Goal: Transaction & Acquisition: Purchase product/service

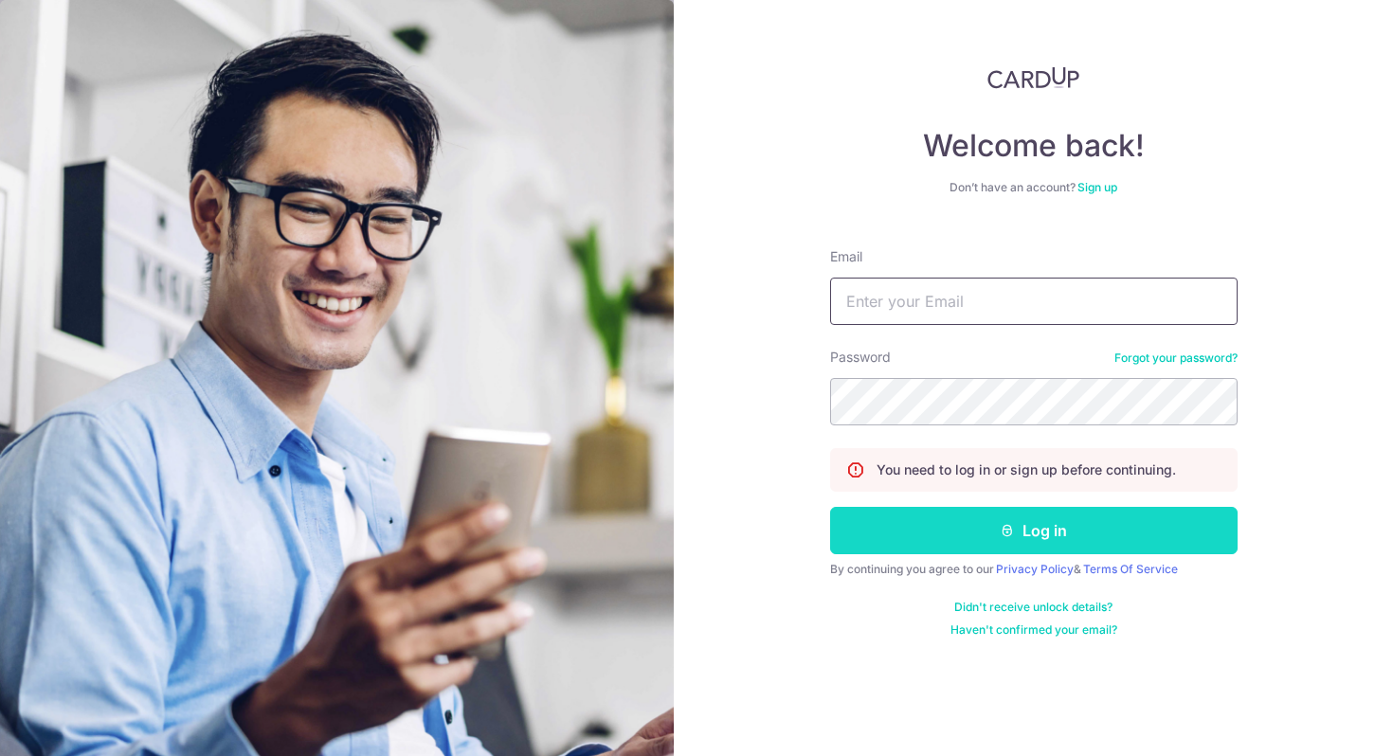
type input "[EMAIL_ADDRESS][DOMAIN_NAME]"
click at [934, 523] on button "Log in" at bounding box center [1034, 530] width 408 height 47
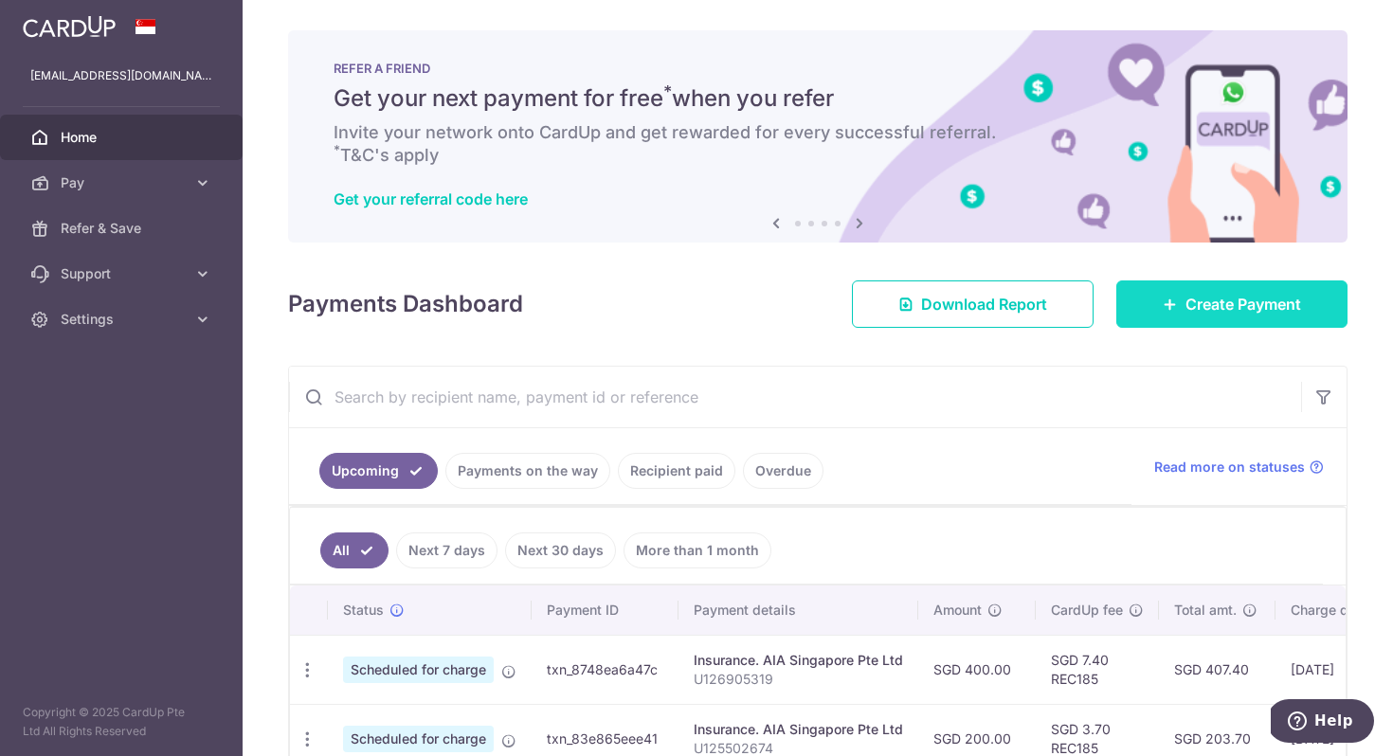
click at [1218, 296] on span "Create Payment" at bounding box center [1244, 304] width 116 height 23
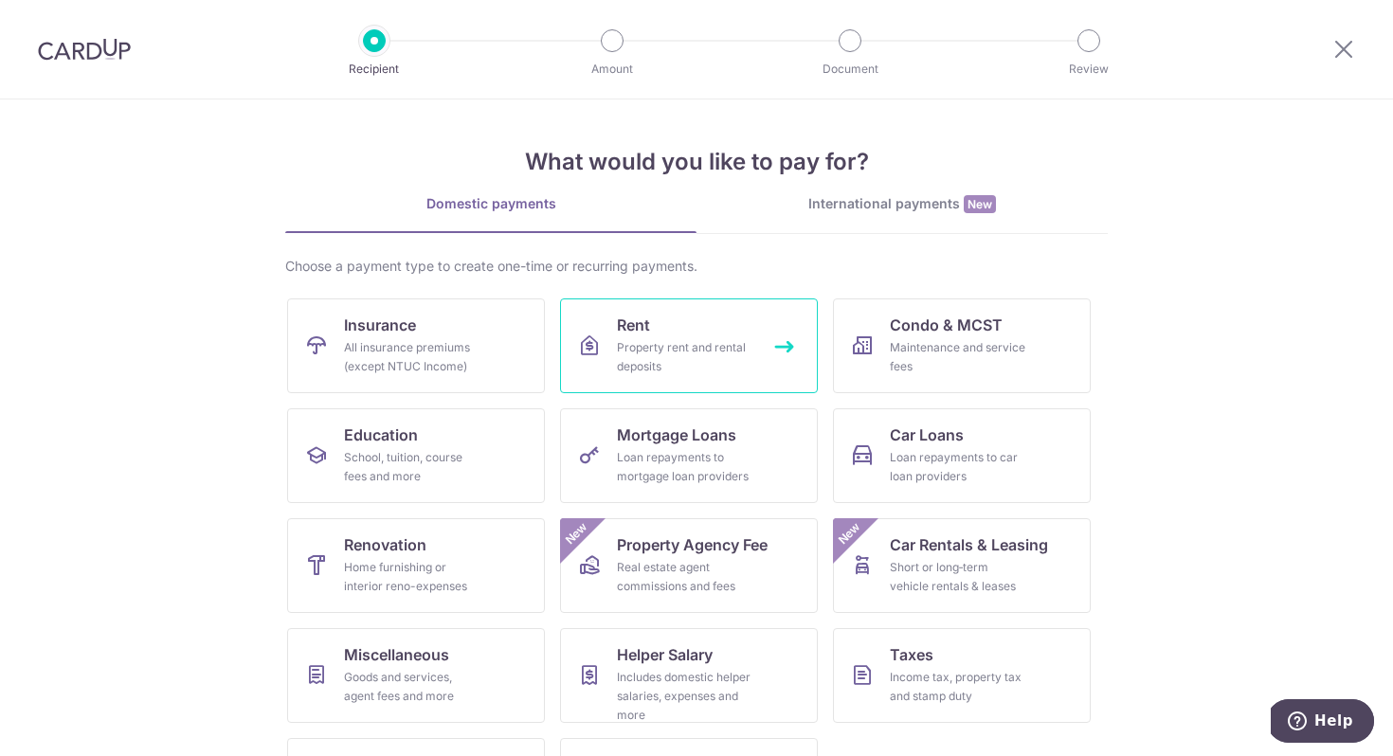
scroll to position [92, 0]
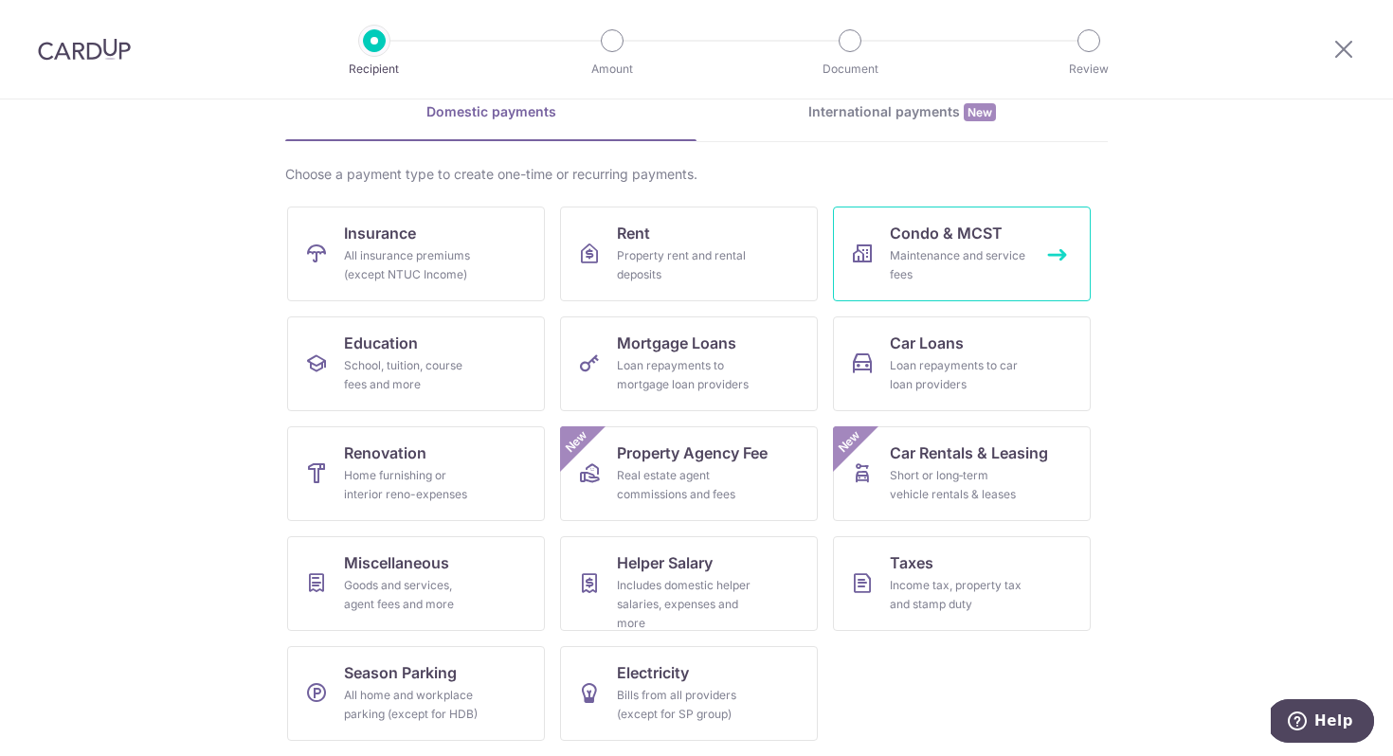
click at [938, 288] on link "Condo & MCST Maintenance and service fees" at bounding box center [962, 254] width 258 height 95
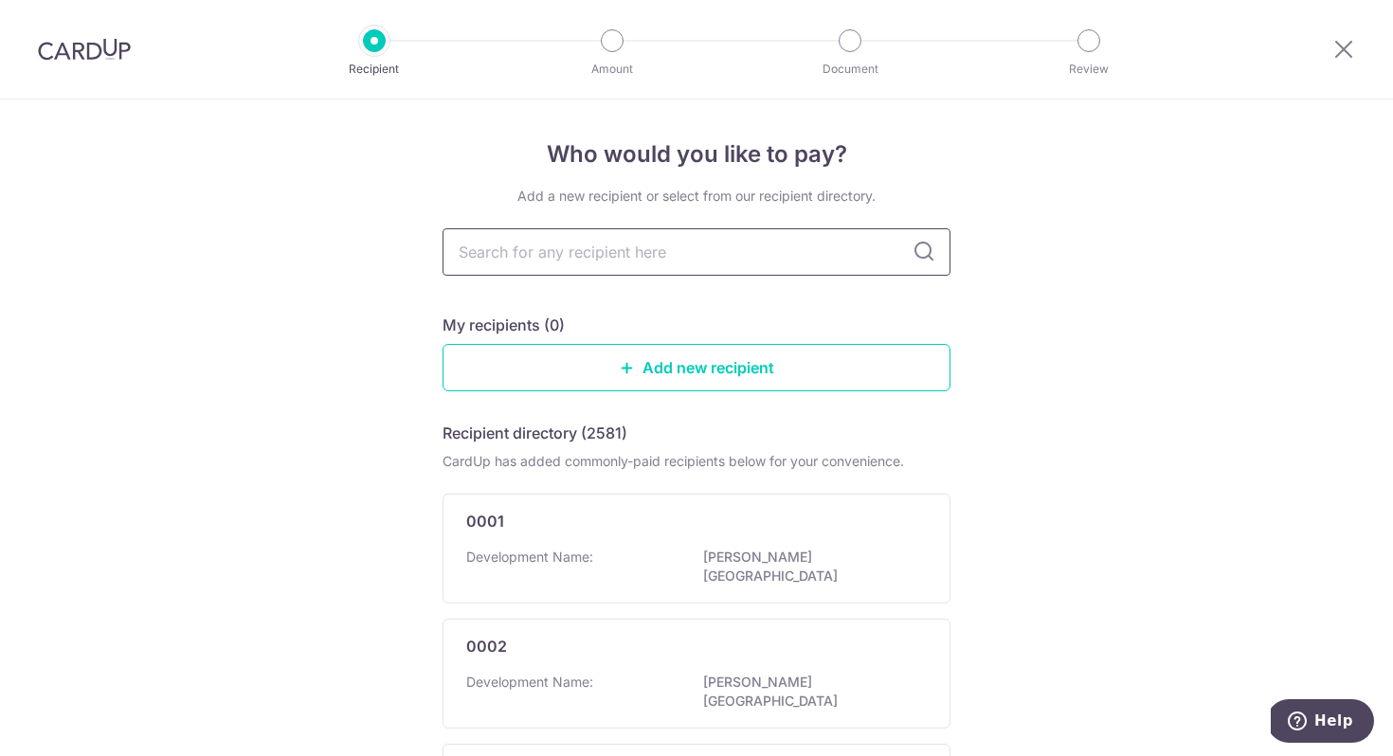
click at [757, 263] on input "text" at bounding box center [697, 251] width 508 height 47
type input "bishan"
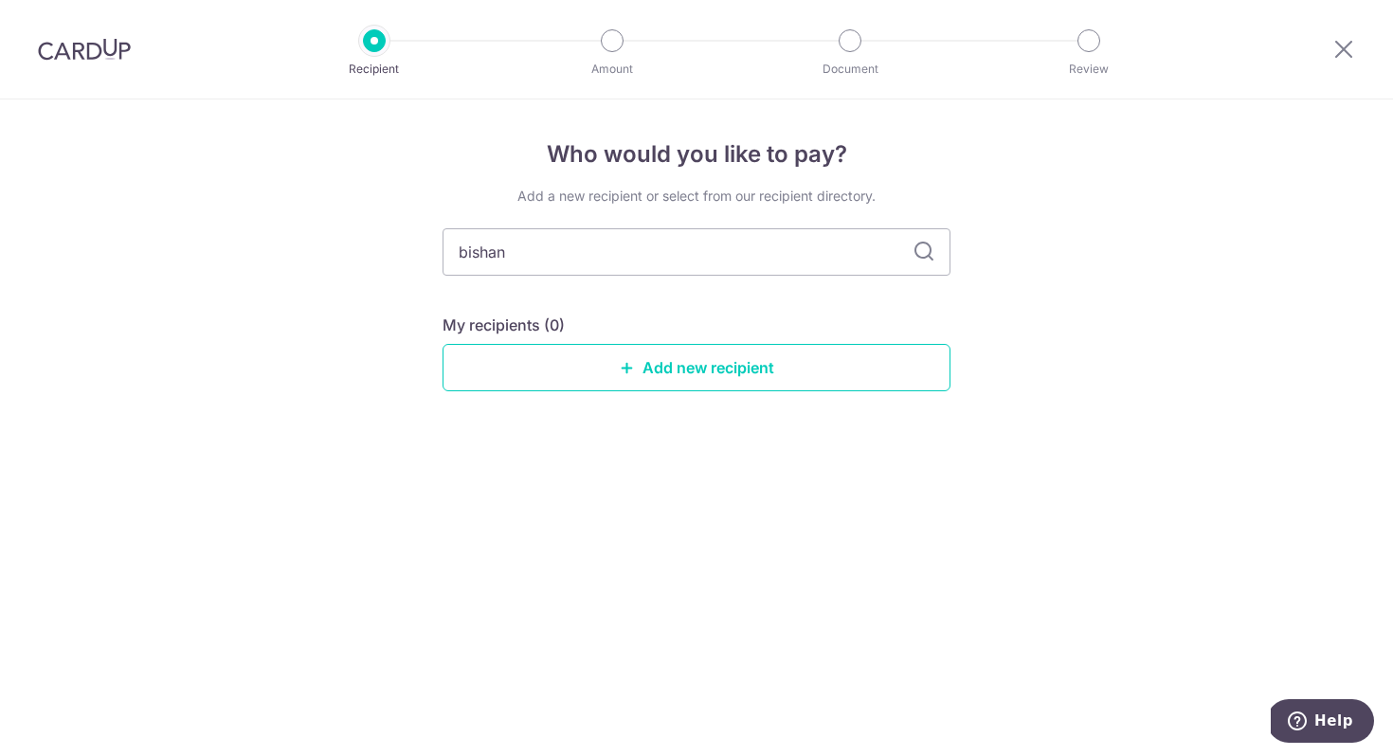
click at [915, 250] on icon at bounding box center [924, 252] width 23 height 23
click at [874, 269] on input "bishan" at bounding box center [697, 251] width 508 height 47
type input "b"
type input "town"
click at [929, 246] on icon at bounding box center [924, 252] width 23 height 23
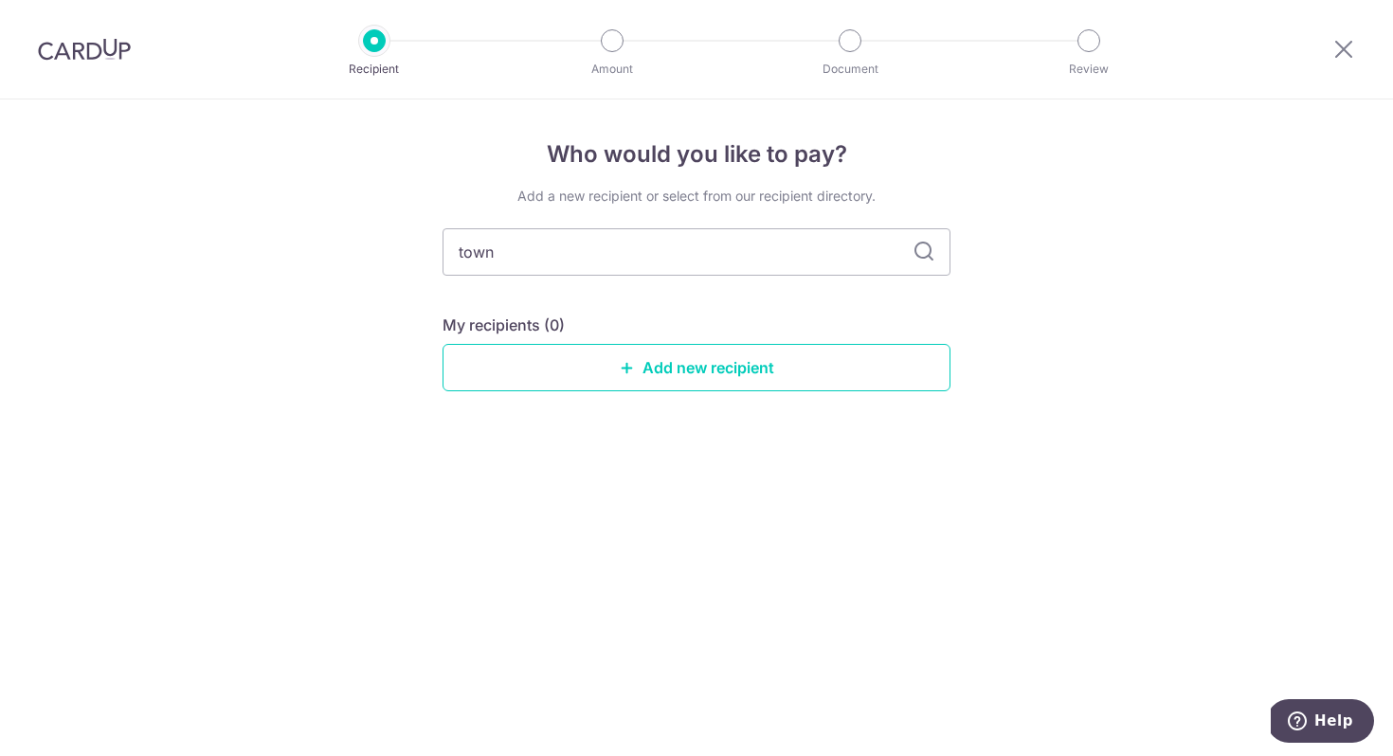
click at [929, 246] on icon at bounding box center [924, 252] width 23 height 23
click at [715, 347] on link "Add new recipient" at bounding box center [697, 367] width 508 height 47
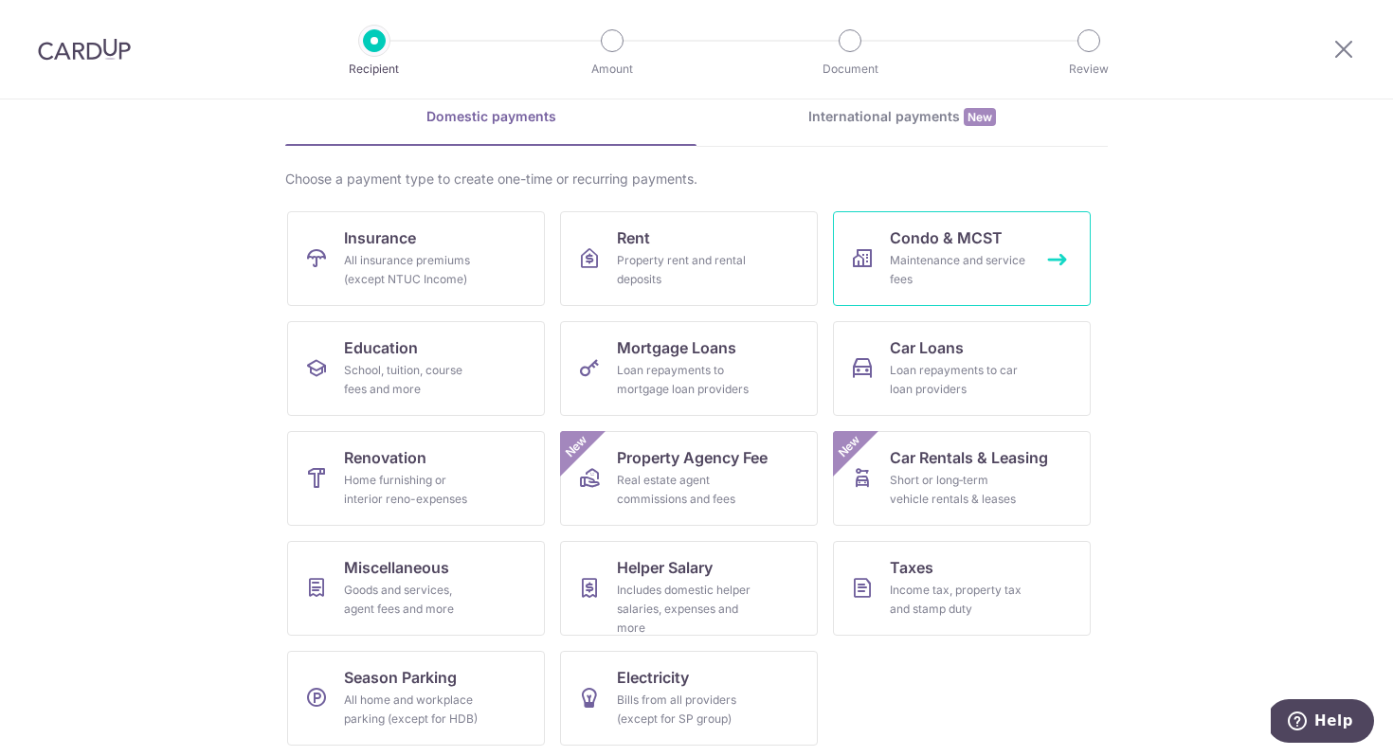
scroll to position [92, 0]
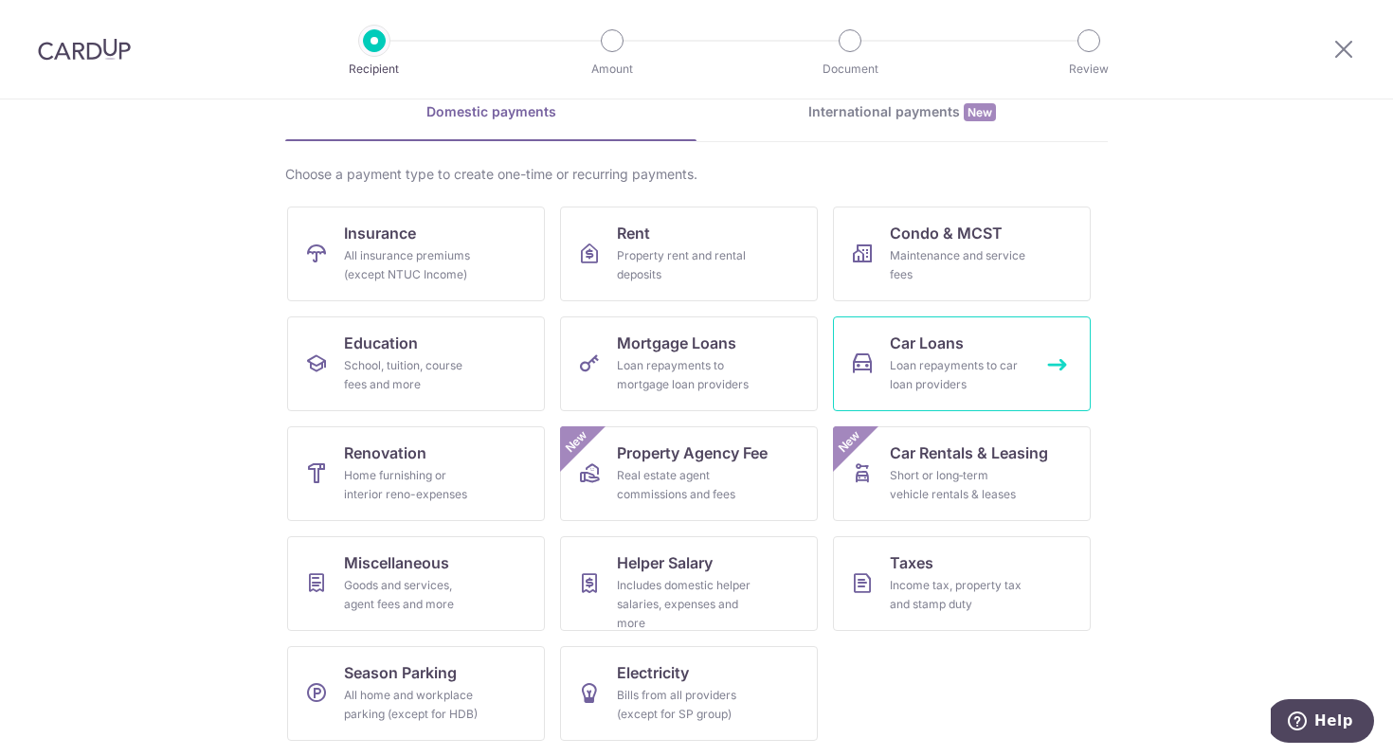
click at [933, 344] on span "Car Loans" at bounding box center [927, 343] width 74 height 23
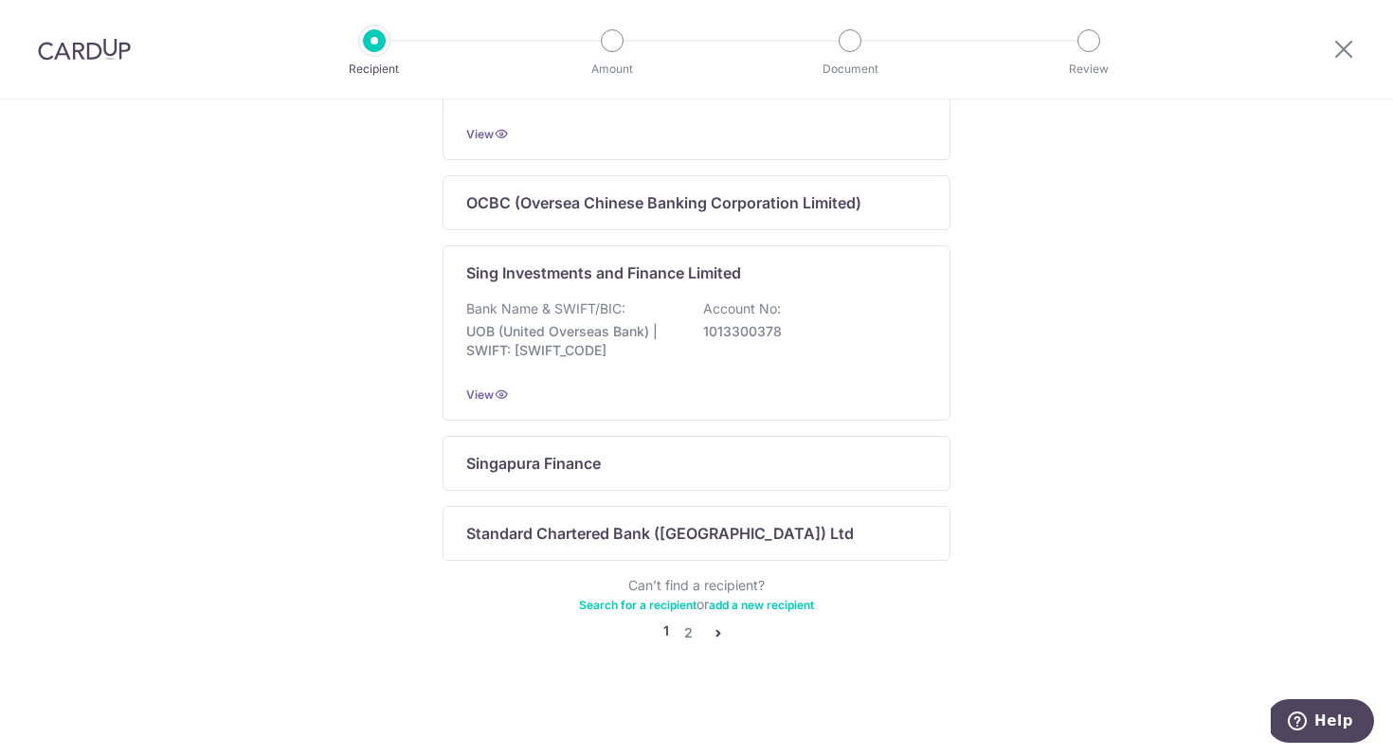
scroll to position [1167, 0]
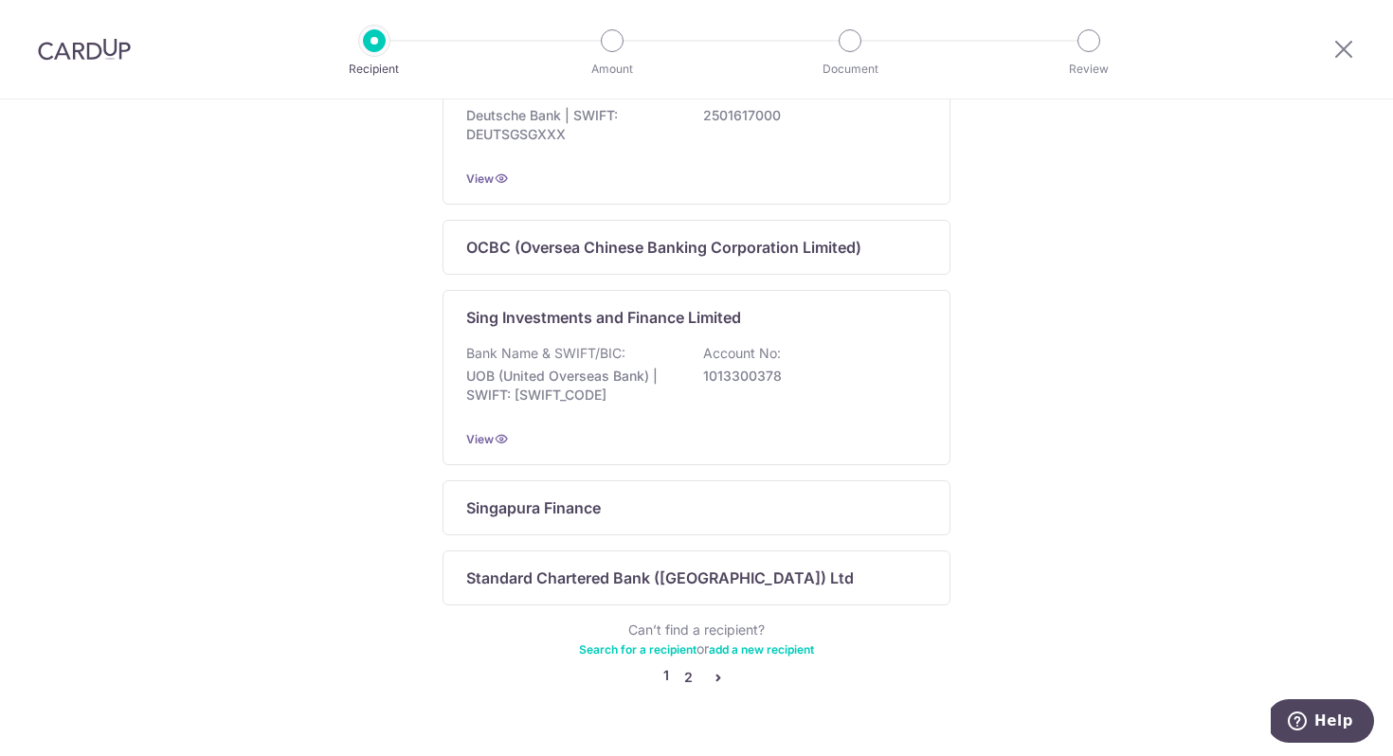
click at [683, 688] on link "2" at bounding box center [688, 677] width 23 height 23
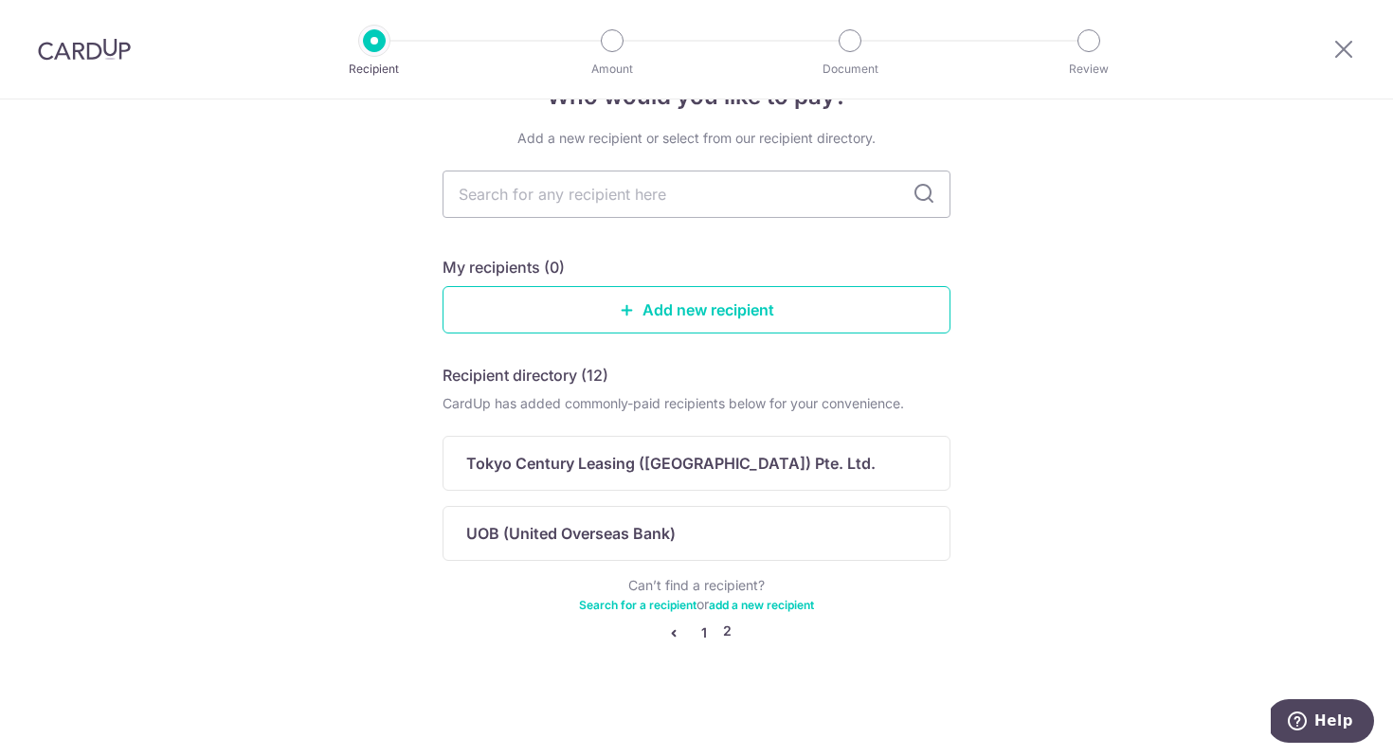
click at [704, 626] on link "1" at bounding box center [704, 633] width 23 height 23
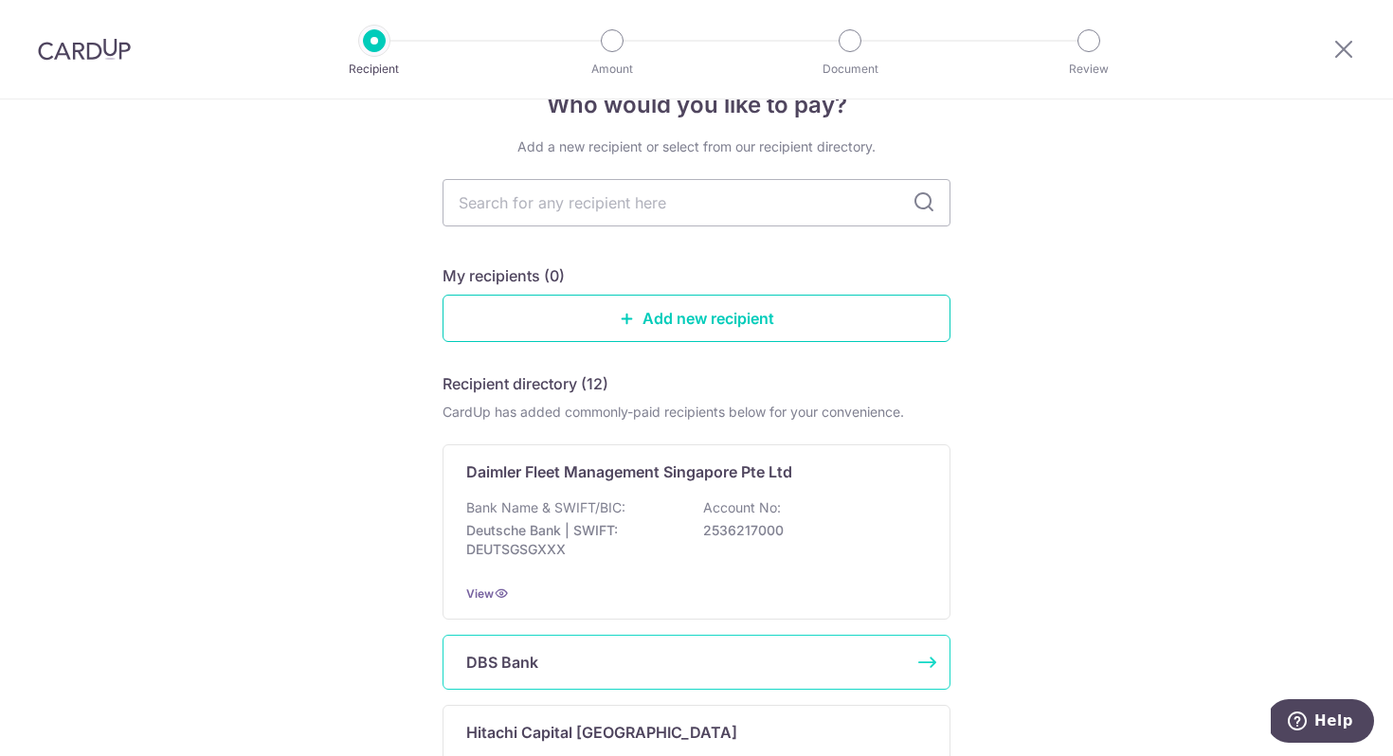
scroll to position [0, 0]
